Goal: Task Accomplishment & Management: Manage account settings

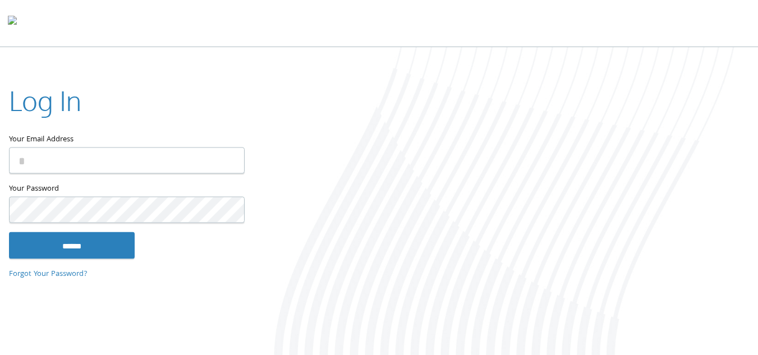
click at [113, 160] on input "Your Email Address" at bounding box center [127, 160] width 236 height 26
type input "**********"
click at [9, 232] on input "******" at bounding box center [72, 245] width 126 height 27
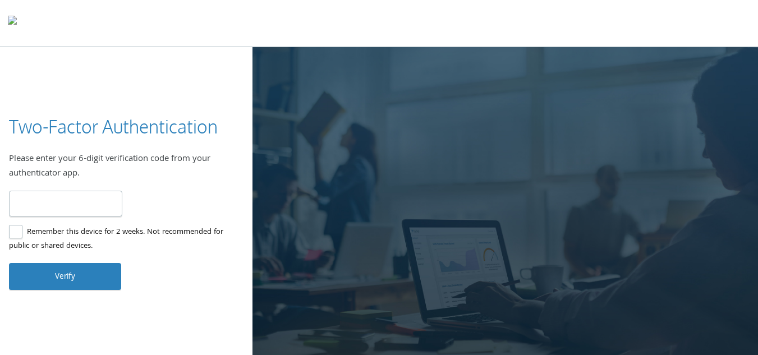
type input "******"
